Goal: Information Seeking & Learning: Compare options

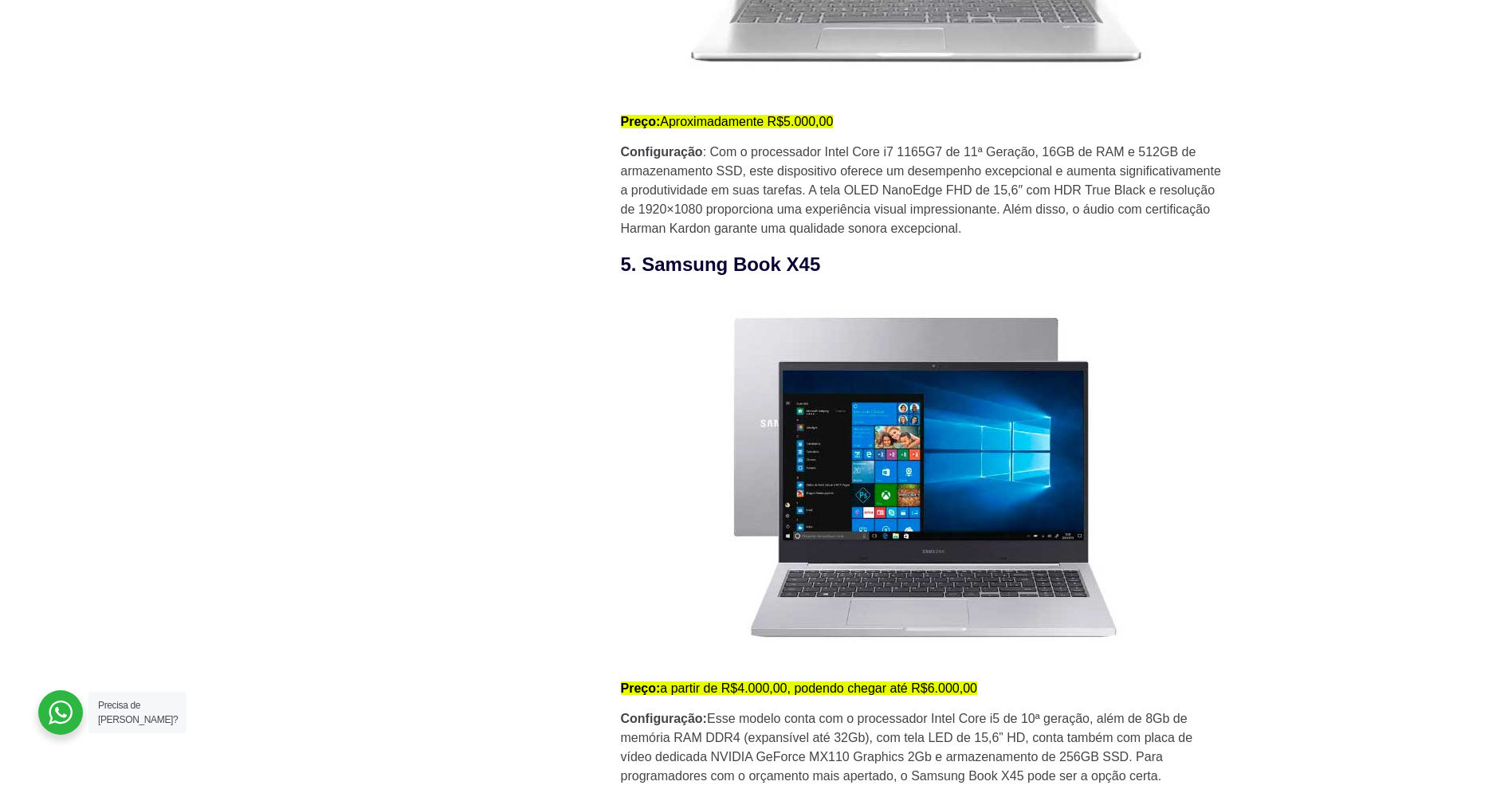
scroll to position [3986, 0]
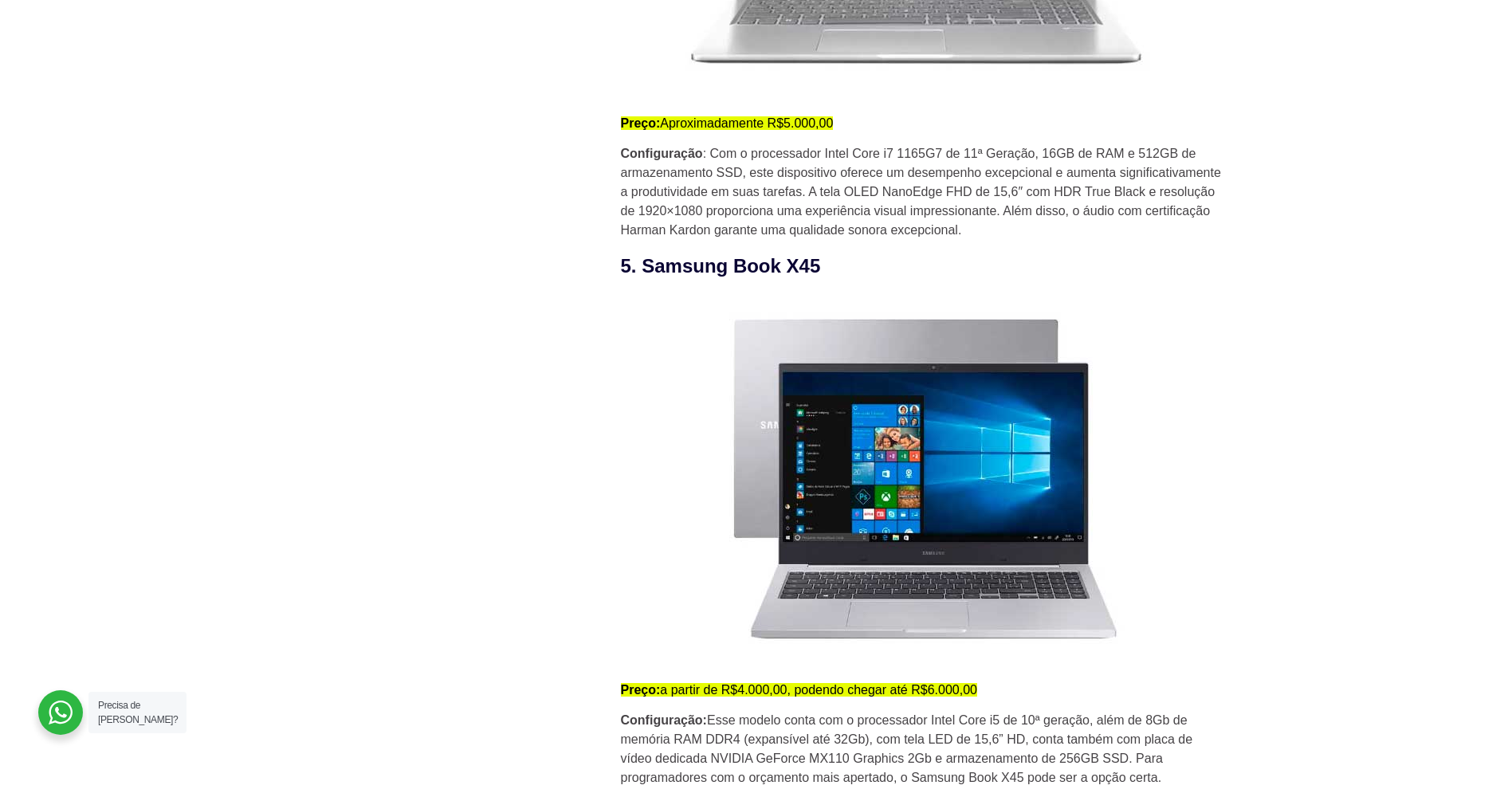
drag, startPoint x: 828, startPoint y: 262, endPoint x: 644, endPoint y: 277, distance: 184.6
click at [644, 277] on h3 "5. Samsung Book X45" at bounding box center [923, 265] width 605 height 28
copy h3 "Samsung Book X45"
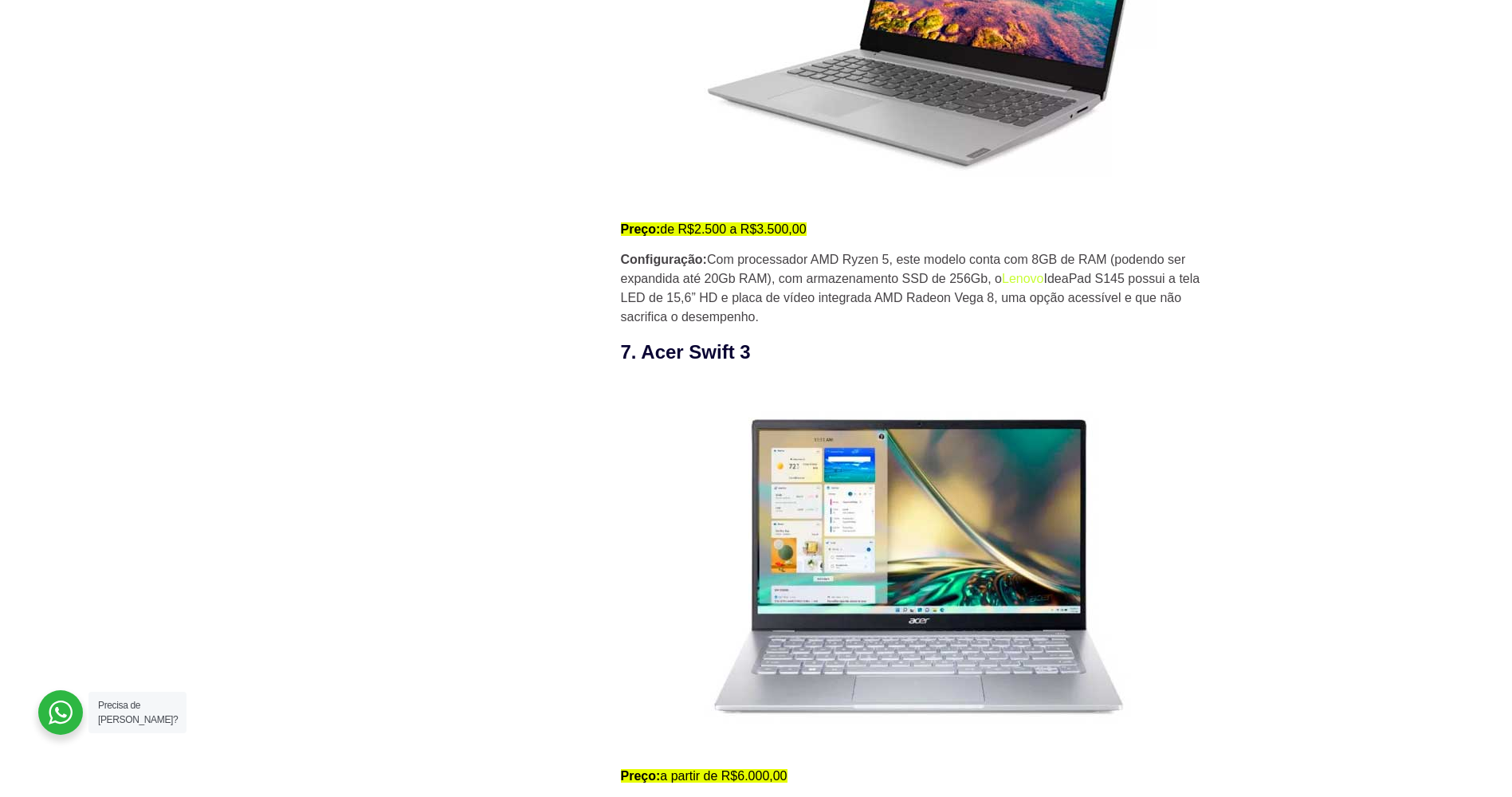
scroll to position [5022, 0]
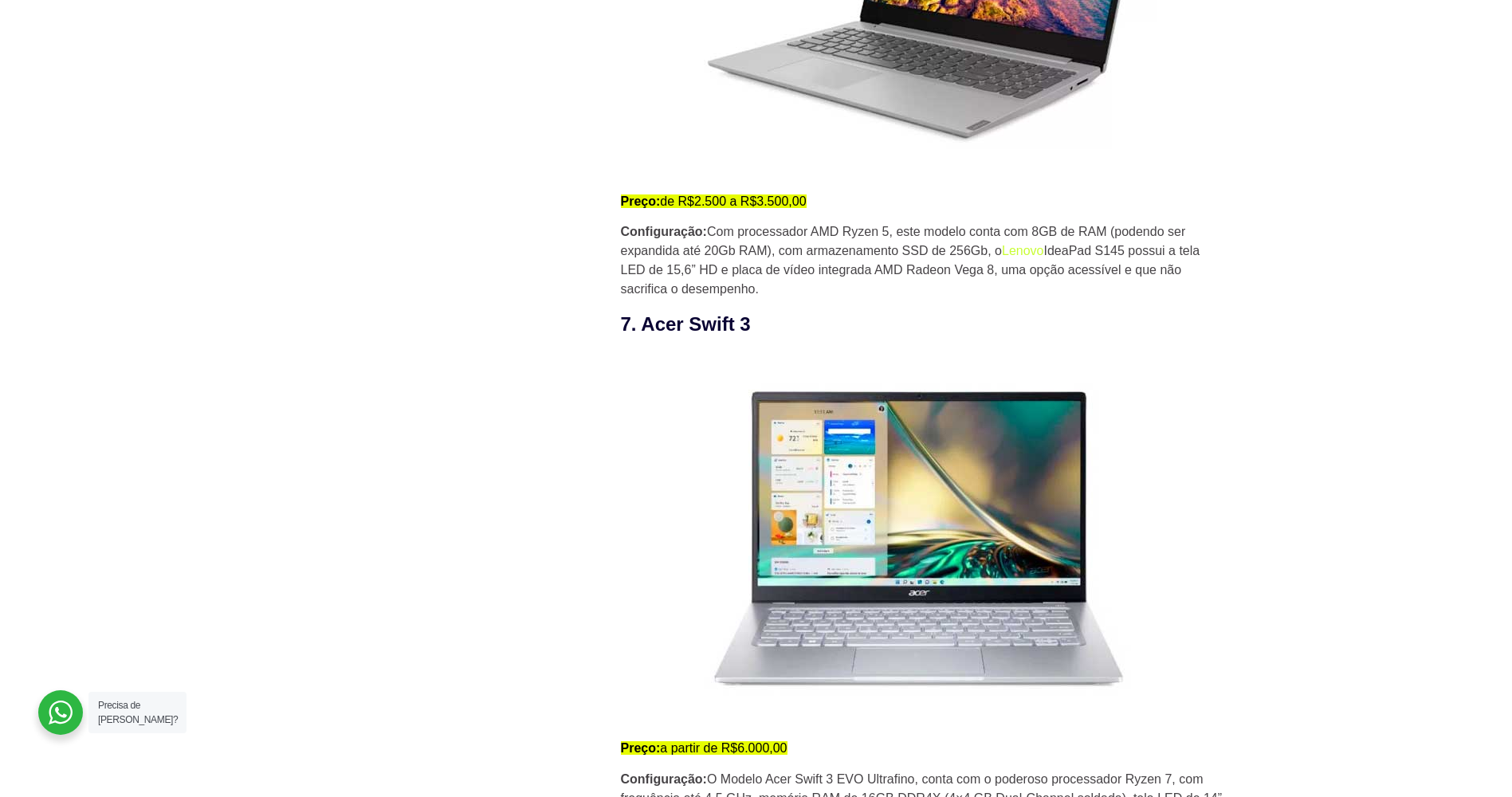
drag, startPoint x: 753, startPoint y: 330, endPoint x: 635, endPoint y: 341, distance: 118.5
click at [635, 338] on h3 "7. Acer Swift 3" at bounding box center [923, 324] width 605 height 28
copy h3 "Acer Swift 3"
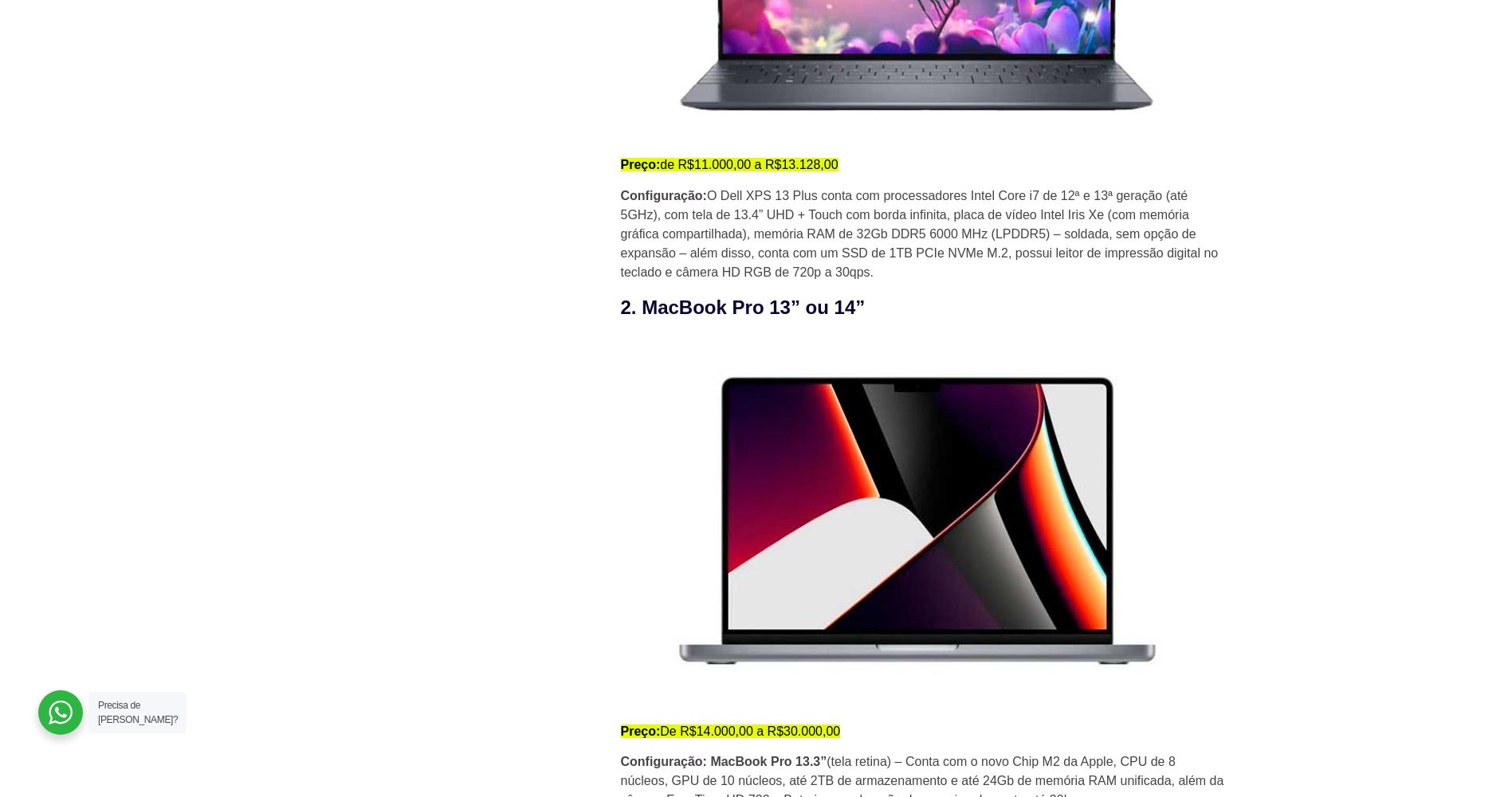
scroll to position [2232, 0]
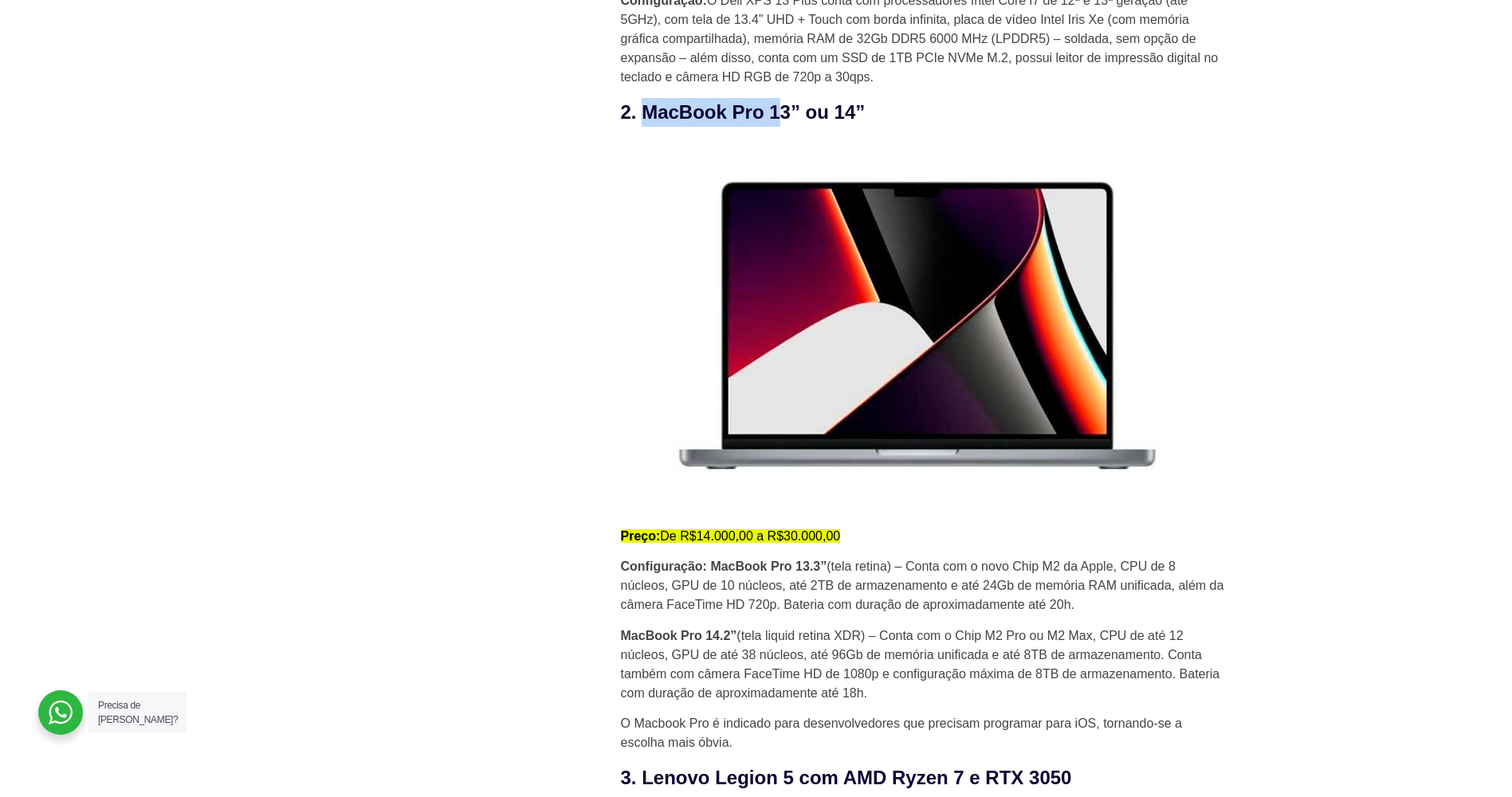
drag, startPoint x: 775, startPoint y: 114, endPoint x: 644, endPoint y: 121, distance: 131.2
click at [644, 121] on h3 "2. MacBook Pro 13” ou 14”" at bounding box center [923, 112] width 605 height 28
copy h3 "MacBook Pro 1"
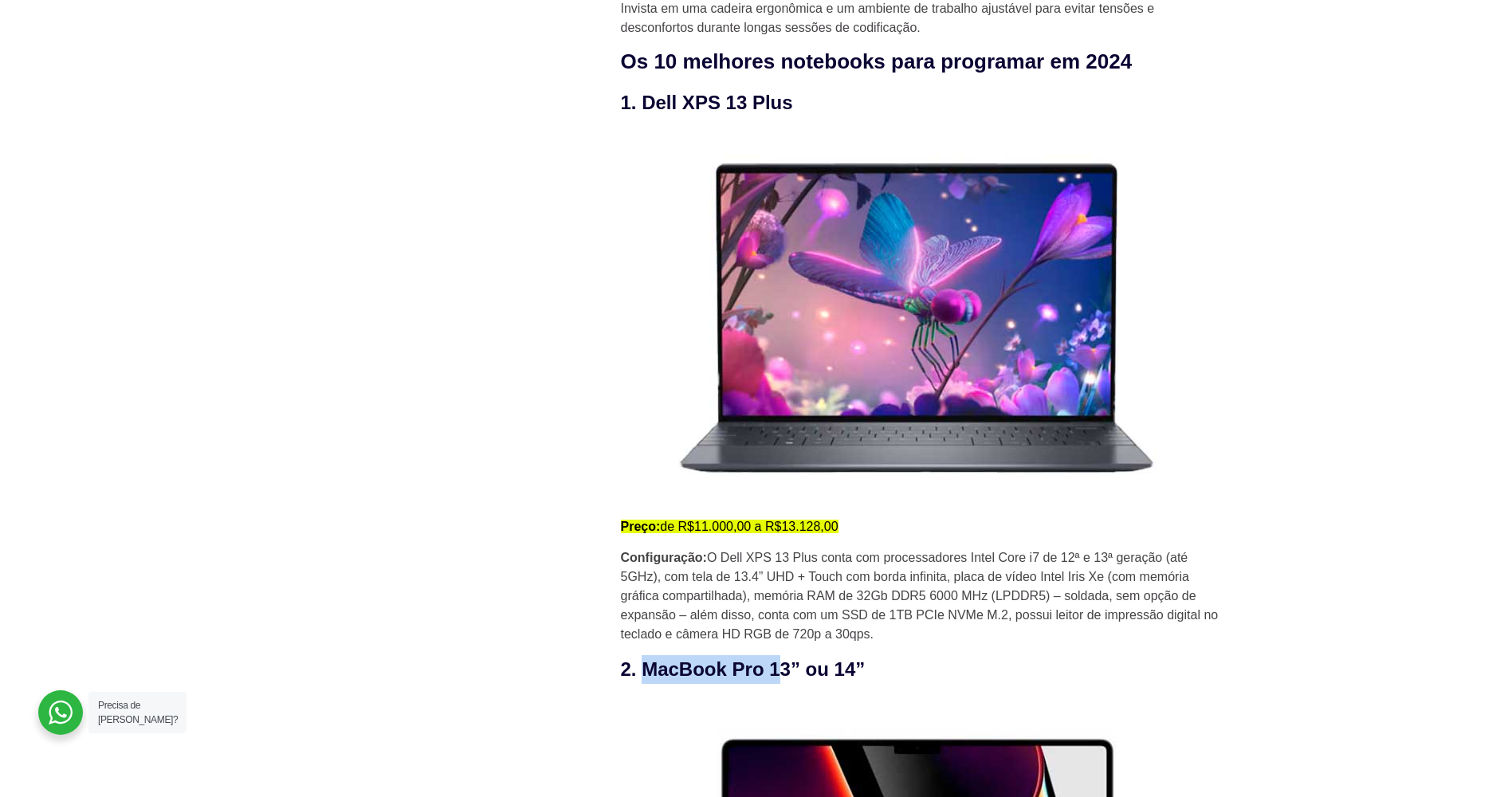
scroll to position [1674, 0]
